Goal: Information Seeking & Learning: Learn about a topic

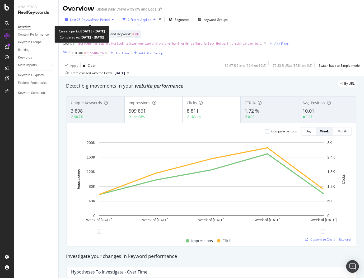
click at [95, 19] on span "vs Prev. Period" at bounding box center [99, 19] width 21 height 4
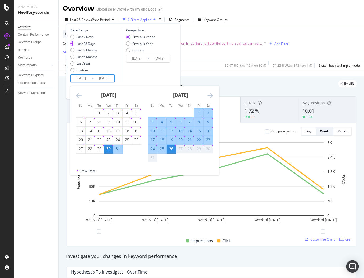
click at [109, 76] on input "[DATE]" at bounding box center [103, 78] width 21 height 7
click at [205, 76] on div "Data crossed with the Crawl 2025 Aug. 26th" at bounding box center [211, 73] width 305 height 6
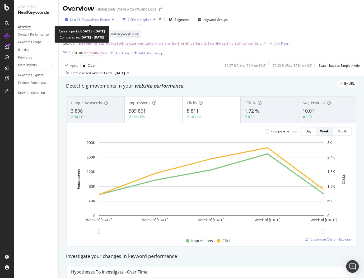
click at [99, 20] on span "vs Prev. Period" at bounding box center [99, 19] width 21 height 4
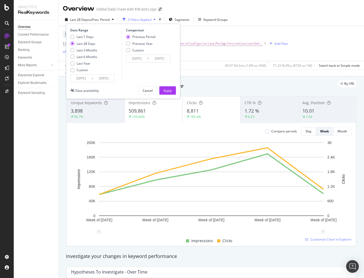
click at [107, 77] on input "[DATE]" at bounding box center [103, 78] width 21 height 7
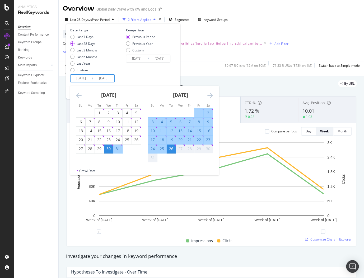
click at [215, 70] on div "Data crossed with the Crawl 2025 Aug. 26th" at bounding box center [211, 73] width 305 height 6
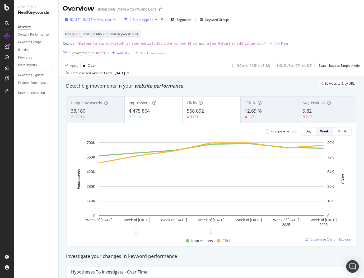
scroll to position [479, 0]
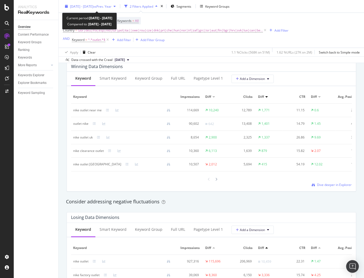
click at [111, 7] on span "vs Prev. Year" at bounding box center [102, 6] width 18 height 4
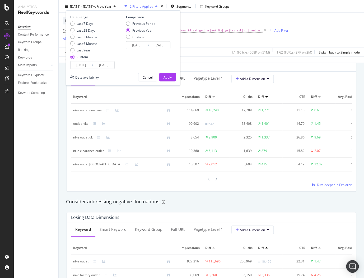
click at [101, 60] on div "Last 7 Days Last 28 Days Last 3 Months Last 6 Months Last Year Custom" at bounding box center [95, 41] width 50 height 40
click at [101, 69] on div "Date Range Last 7 Days Last 28 Days Last 3 Months Last 6 Months Last Year Custo…" at bounding box center [123, 48] width 114 height 75
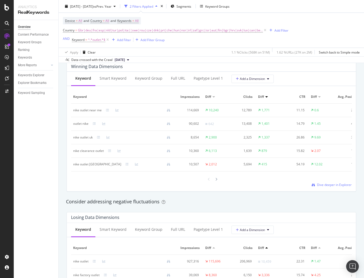
click at [39, 122] on div "Overview Content Performance Keyword Groups Ranking Keywords More Reports Count…" at bounding box center [36, 149] width 45 height 258
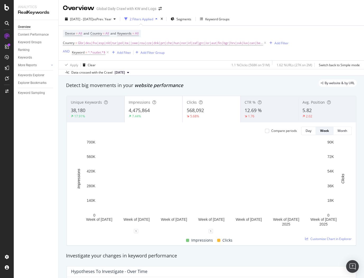
scroll to position [0, 0]
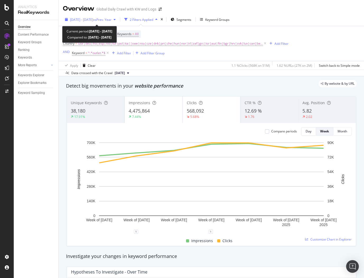
click at [107, 19] on span "vs Prev. Year" at bounding box center [102, 19] width 18 height 4
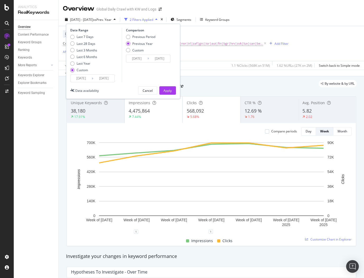
click at [80, 77] on input "[DATE]" at bounding box center [80, 78] width 21 height 7
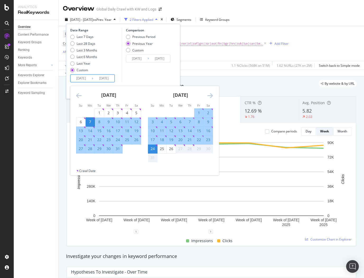
click at [76, 94] on icon "Move backward to switch to the previous month." at bounding box center [79, 95] width 6 height 6
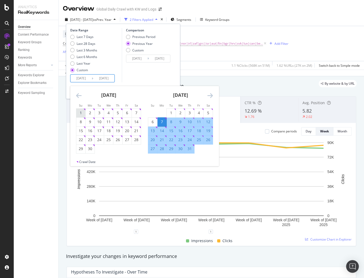
click at [79, 112] on div "1" at bounding box center [80, 112] width 9 height 5
type input "[DATE]"
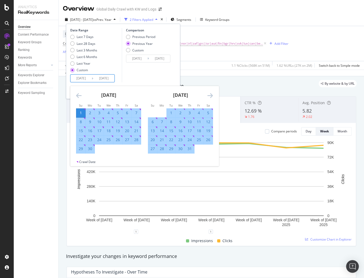
click at [205, 100] on div "[DATE]" at bounding box center [180, 97] width 65 height 22
click at [208, 95] on icon "Move forward to switch to the next month." at bounding box center [210, 95] width 6 height 6
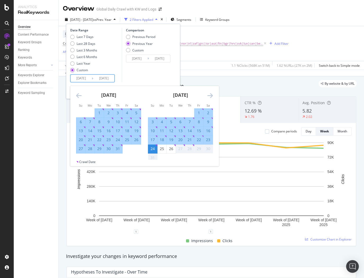
click at [208, 95] on icon "Move forward to switch to the next month." at bounding box center [210, 95] width 6 height 6
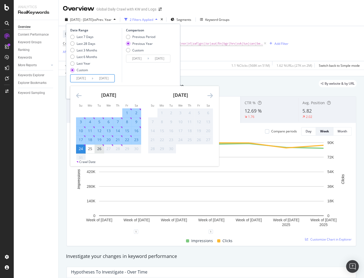
click at [99, 151] on div "26" at bounding box center [99, 148] width 9 height 5
type input "[DATE]"
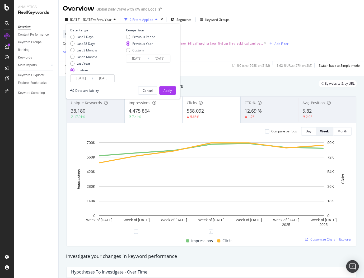
click at [134, 44] on div "Previous Year" at bounding box center [142, 43] width 20 height 4
click at [168, 90] on div "Apply" at bounding box center [167, 90] width 8 height 4
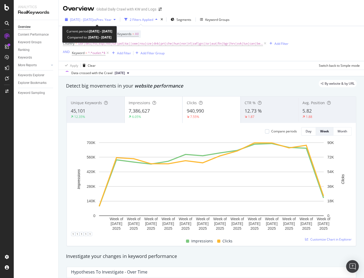
click at [93, 19] on span "[DATE] - [DATE]" at bounding box center [81, 19] width 23 height 4
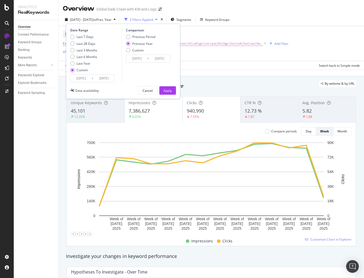
click at [78, 75] on input "[DATE]" at bounding box center [80, 78] width 21 height 7
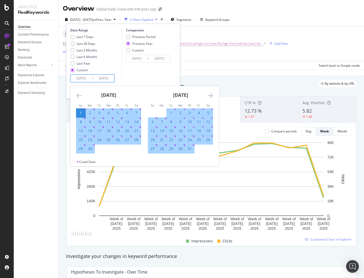
click at [77, 94] on icon "Move backward to switch to the previous month." at bounding box center [79, 95] width 6 height 6
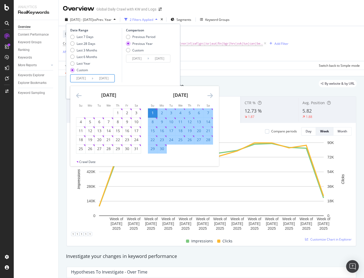
click at [79, 94] on icon "Move backward to switch to the previous month." at bounding box center [79, 95] width 6 height 6
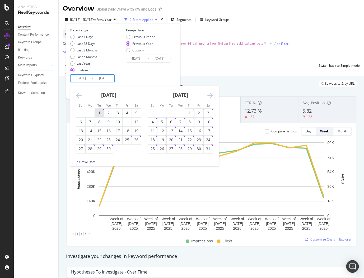
click at [97, 112] on div "1" at bounding box center [99, 112] width 9 height 5
type input "[DATE]"
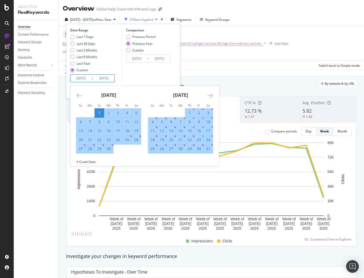
click at [144, 76] on div "Comparison Previous Period Previous Year Custom [DATE] Navigate forward to inte…" at bounding box center [147, 55] width 50 height 54
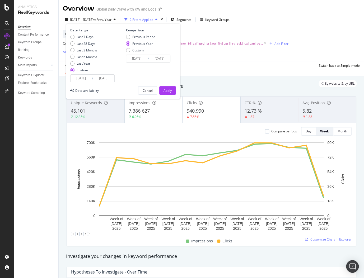
click at [165, 88] on div "Apply" at bounding box center [167, 90] width 8 height 4
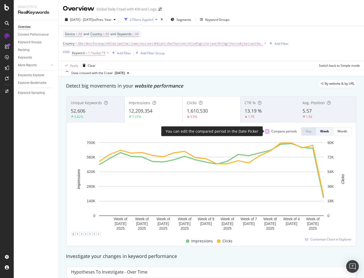
click at [269, 132] on div at bounding box center [267, 131] width 4 height 4
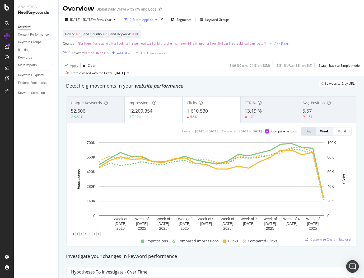
click at [83, 52] on span "Keyword" at bounding box center [78, 53] width 13 height 4
click at [175, 67] on div "Apply Clear 1.06 % Clicks ( 941K on 88M ) 1.51 % URLs ( 33K on 2M ) Switch back…" at bounding box center [211, 65] width 305 height 9
click at [87, 53] on span "Keyword = ^.*outlet.*$" at bounding box center [89, 53] width 34 height 5
click at [85, 66] on input "outlet" at bounding box center [90, 63] width 37 height 5
click at [84, 59] on span "Contains" at bounding box center [80, 57] width 13 height 4
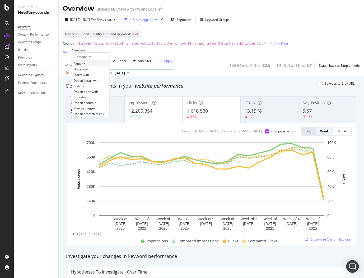
click at [85, 66] on span "Equal to" at bounding box center [79, 63] width 12 height 4
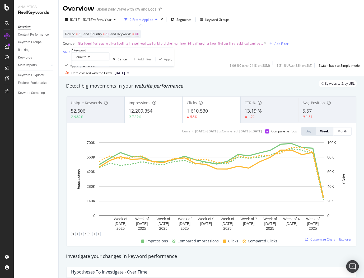
click at [85, 66] on input "text" at bounding box center [90, 63] width 37 height 5
type input "nike outlet"
click at [108, 61] on div "Equal to" at bounding box center [90, 57] width 37 height 8
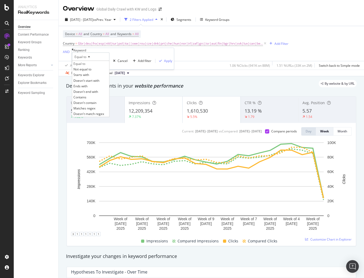
click at [106, 61] on div "Equal to" at bounding box center [90, 57] width 37 height 8
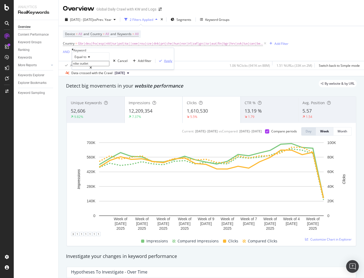
click at [164, 63] on div "Apply" at bounding box center [168, 61] width 8 height 4
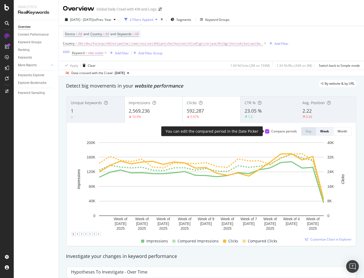
click at [266, 131] on icon at bounding box center [267, 131] width 2 height 3
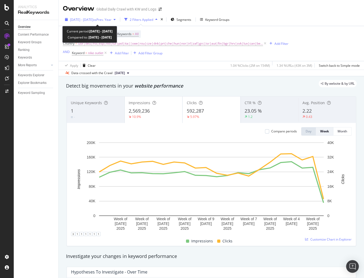
click at [85, 19] on span "[DATE] - [DATE]" at bounding box center [81, 19] width 23 height 4
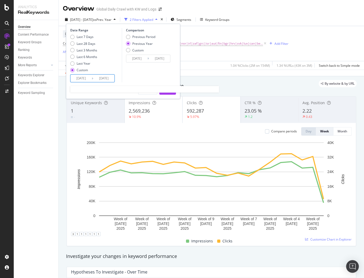
click at [82, 79] on input "[DATE]" at bounding box center [80, 78] width 21 height 7
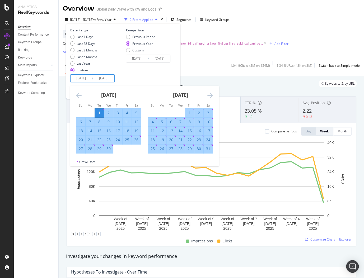
click at [207, 97] on icon "Move forward to switch to the next month." at bounding box center [210, 95] width 6 height 6
click at [161, 123] on div "7" at bounding box center [161, 121] width 9 height 5
type input "[DATE]"
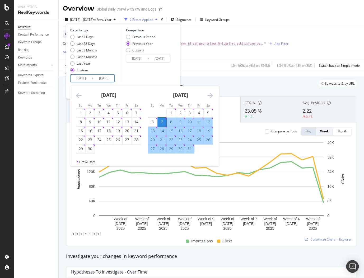
click at [160, 78] on div "Comparison Previous Period Previous Year Custom [DATE] Navigate forward to inte…" at bounding box center [147, 55] width 50 height 54
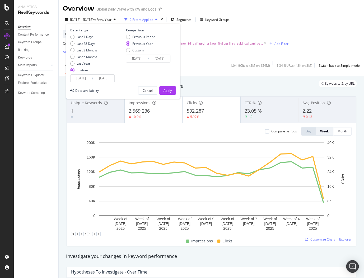
click at [106, 78] on input "[DATE]" at bounding box center [103, 78] width 21 height 7
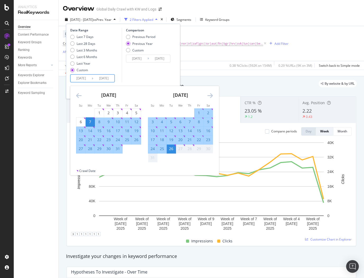
click at [151, 148] on div "24" at bounding box center [152, 148] width 9 height 5
type input "[DATE]"
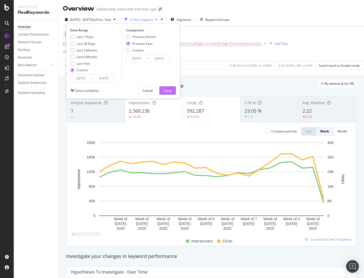
click at [167, 92] on div "Apply" at bounding box center [167, 90] width 8 height 4
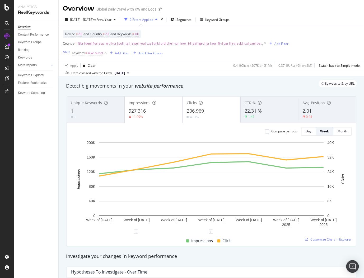
click at [262, 128] on div "Compare periods Day Week Month" at bounding box center [305, 131] width 91 height 8
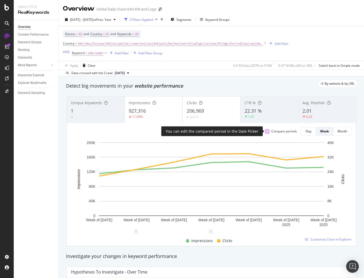
click at [267, 130] on div at bounding box center [267, 131] width 4 height 4
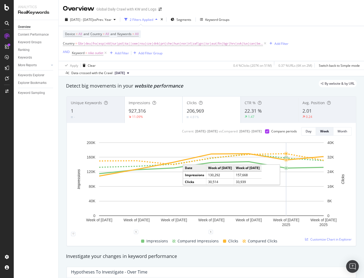
click at [283, 157] on icon "A chart." at bounding box center [211, 160] width 224 height 13
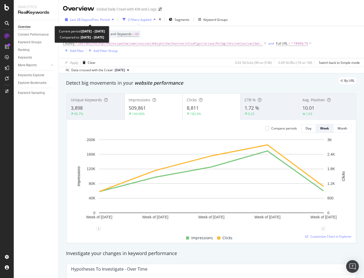
click at [111, 18] on div "button" at bounding box center [113, 19] width 6 height 3
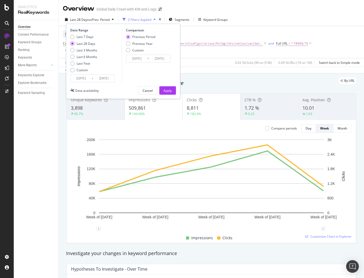
click at [102, 79] on input "[DATE]" at bounding box center [103, 78] width 21 height 7
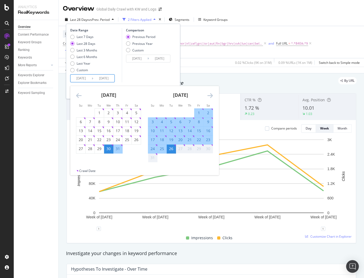
click at [197, 70] on div "Data crossed with the Crawl 2025 Aug. 26th" at bounding box center [211, 70] width 305 height 6
